Goal: Find specific page/section: Find specific page/section

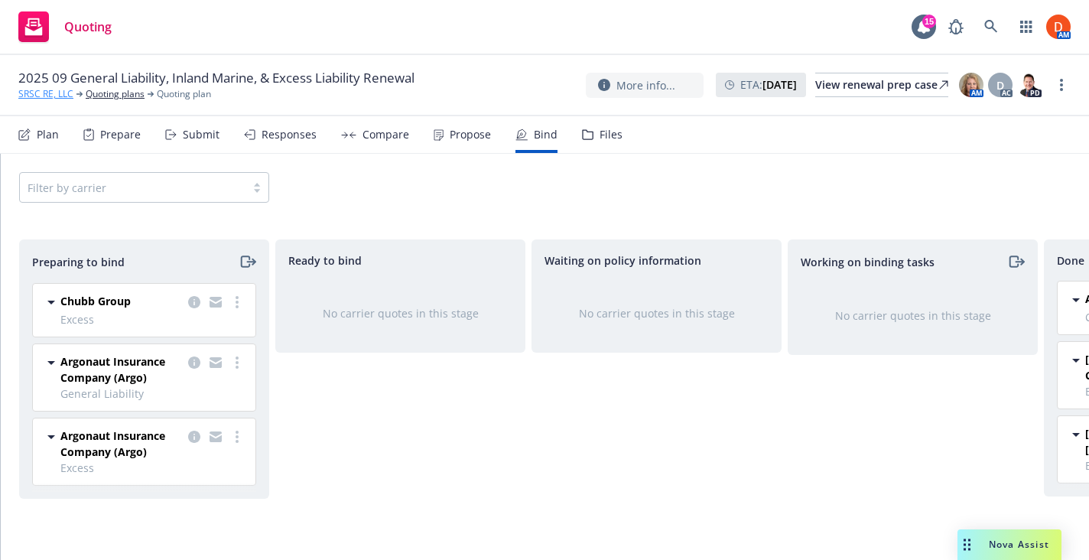
click at [59, 95] on link "SRSC RE, LLC" at bounding box center [45, 94] width 55 height 14
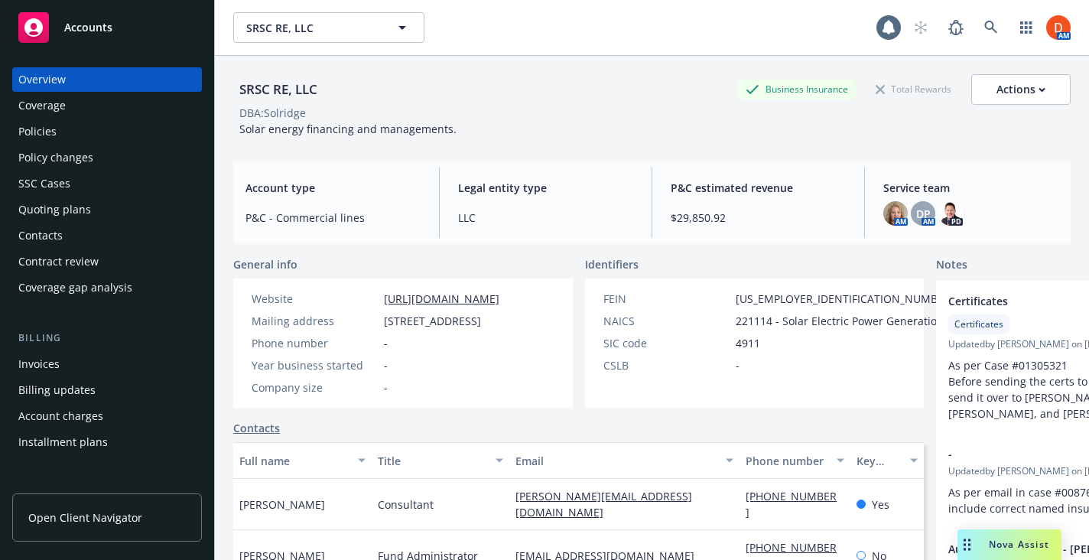
click at [75, 132] on div "Policies" at bounding box center [106, 131] width 177 height 24
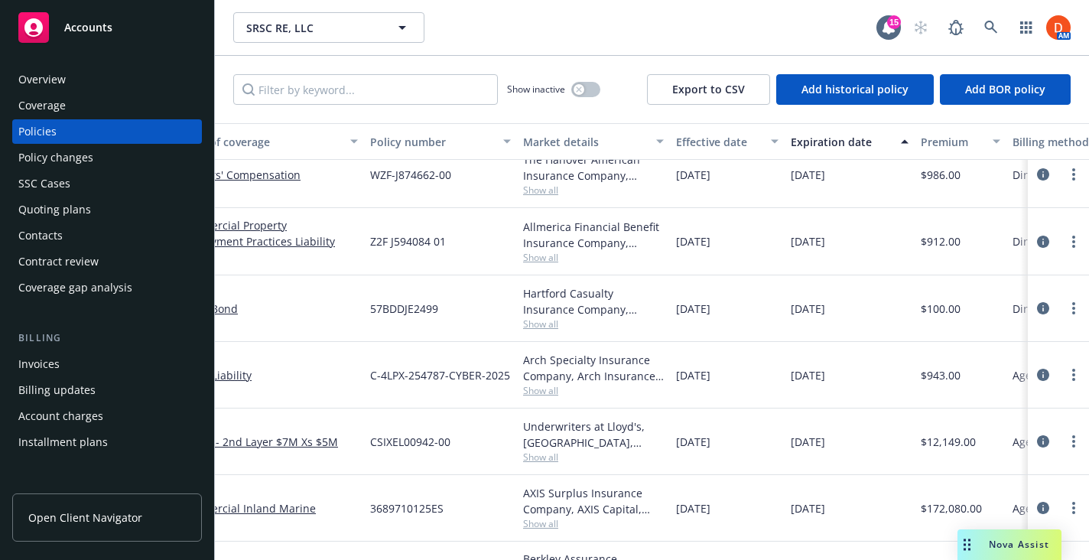
scroll to position [18, 0]
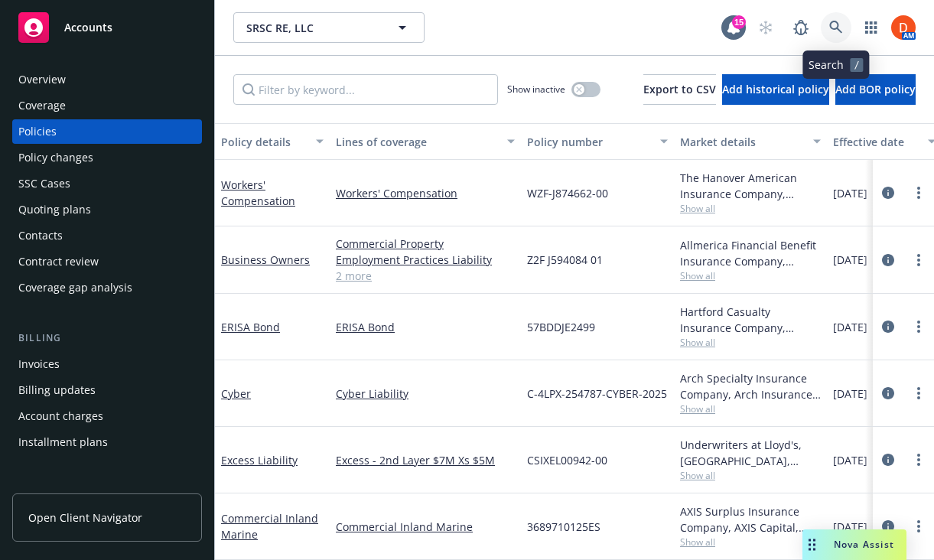
click at [847, 36] on link at bounding box center [835, 27] width 31 height 31
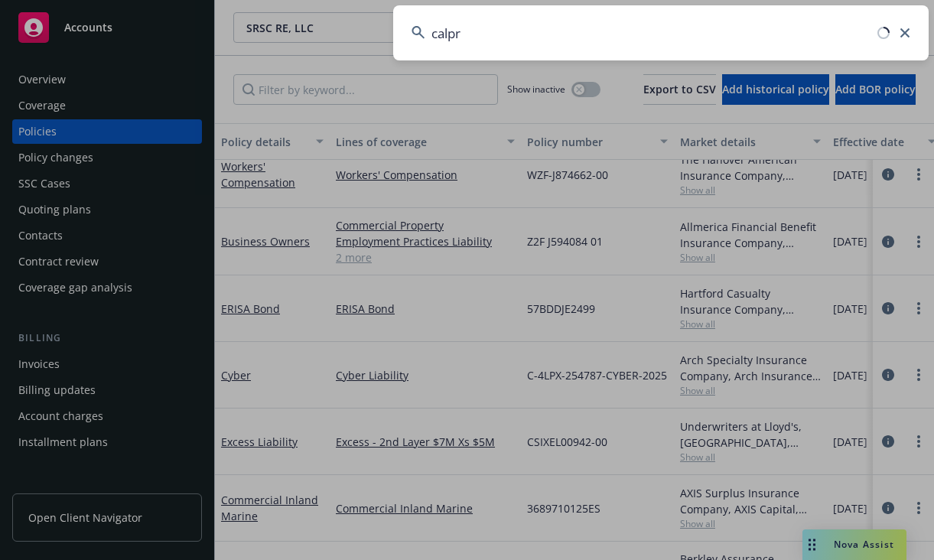
type input "calpro"
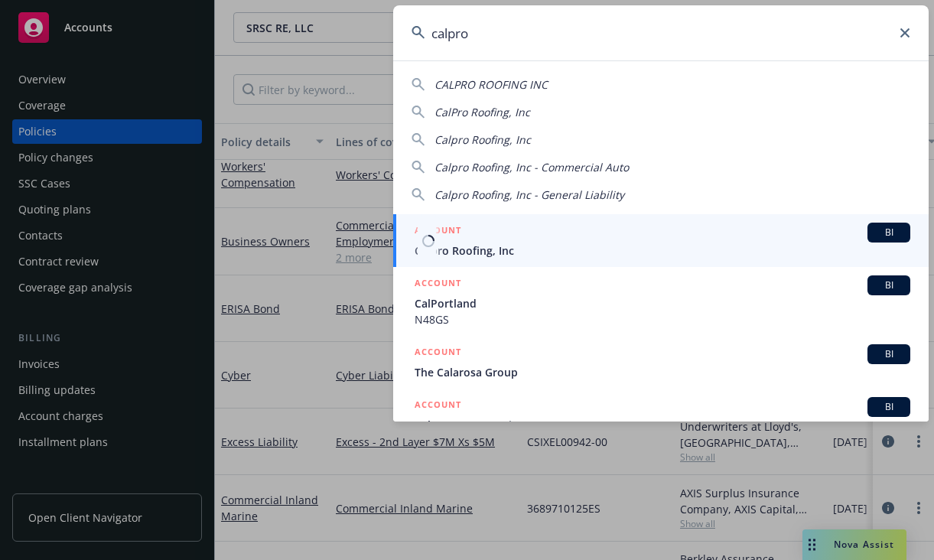
click at [523, 223] on div "ACCOUNT BI" at bounding box center [661, 233] width 495 height 20
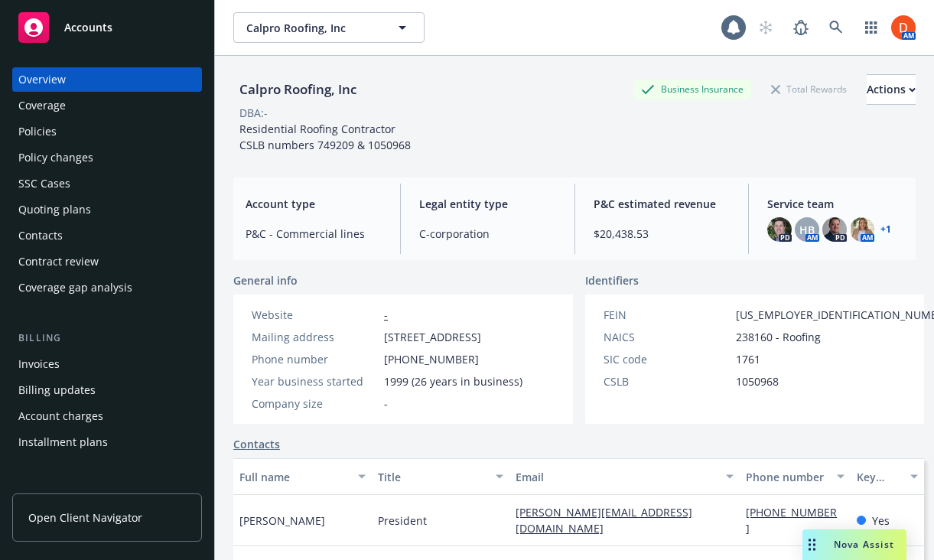
click at [60, 359] on div "Invoices" at bounding box center [106, 364] width 177 height 24
